Goal: Check status: Check status

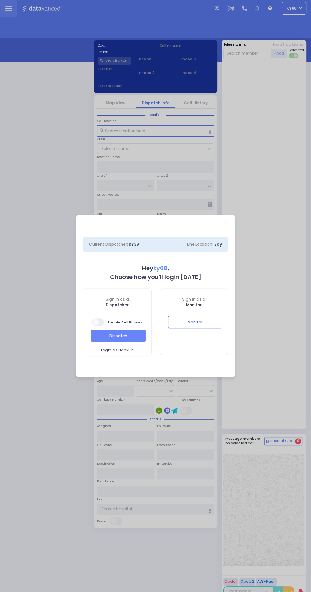
select select "12"
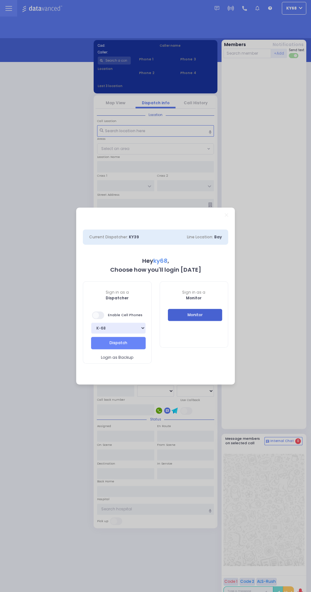
click at [181, 319] on button "Monitor" at bounding box center [195, 315] width 55 height 12
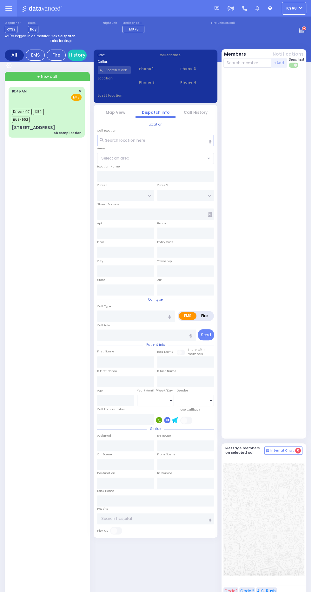
click at [122, 78] on label "Location" at bounding box center [114, 78] width 33 height 5
click at [122, 71] on input "text" at bounding box center [114, 70] width 33 height 8
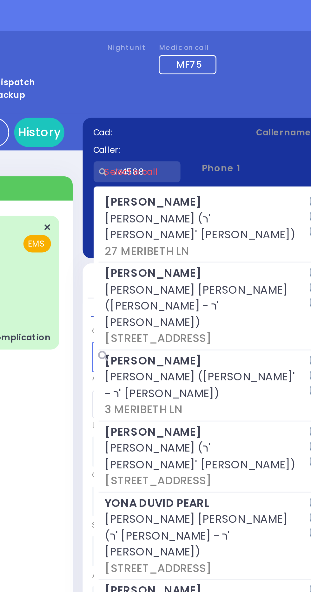
type input "7745883"
